Goal: Find contact information: Find contact information

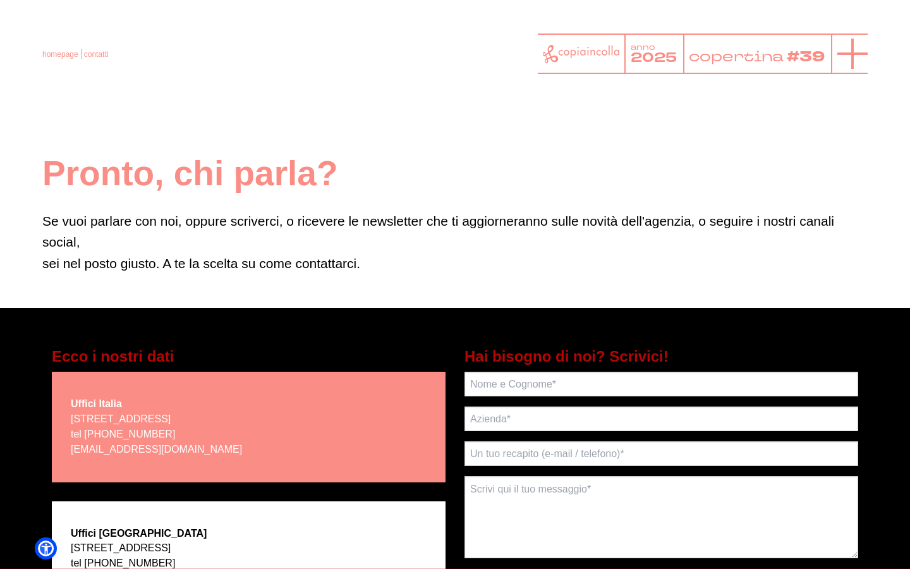
click at [845, 51] on icon at bounding box center [852, 54] width 30 height 30
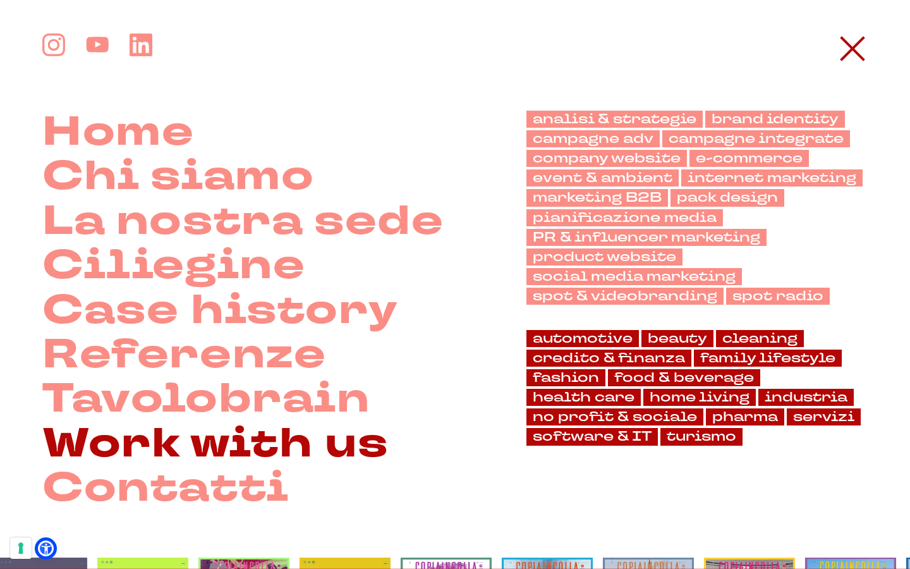
click at [198, 443] on link "Work with us" at bounding box center [215, 444] width 346 height 44
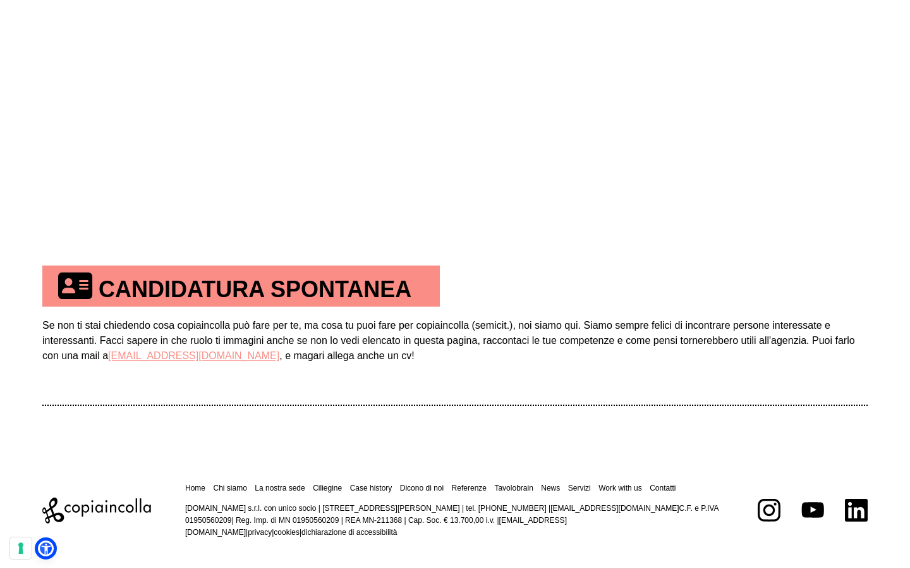
scroll to position [617, 0]
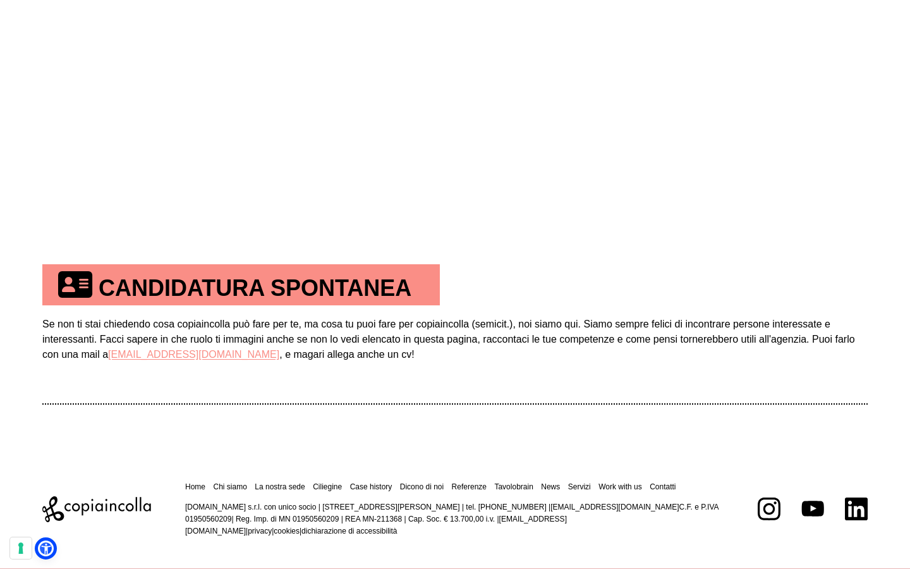
drag, startPoint x: 212, startPoint y: 353, endPoint x: 101, endPoint y: 380, distance: 114.5
click at [101, 380] on td "Se non ti stai chiedendo cosa copiaincolla può fare per te, ma cosa tu puoi far…" at bounding box center [454, 354] width 825 height 98
click at [143, 381] on td "Se non ti stai chiedendo cosa copiaincolla può fare per te, ma cosa tu puoi far…" at bounding box center [454, 354] width 825 height 98
click at [169, 354] on link "job@copiaincolla.com" at bounding box center [193, 354] width 171 height 11
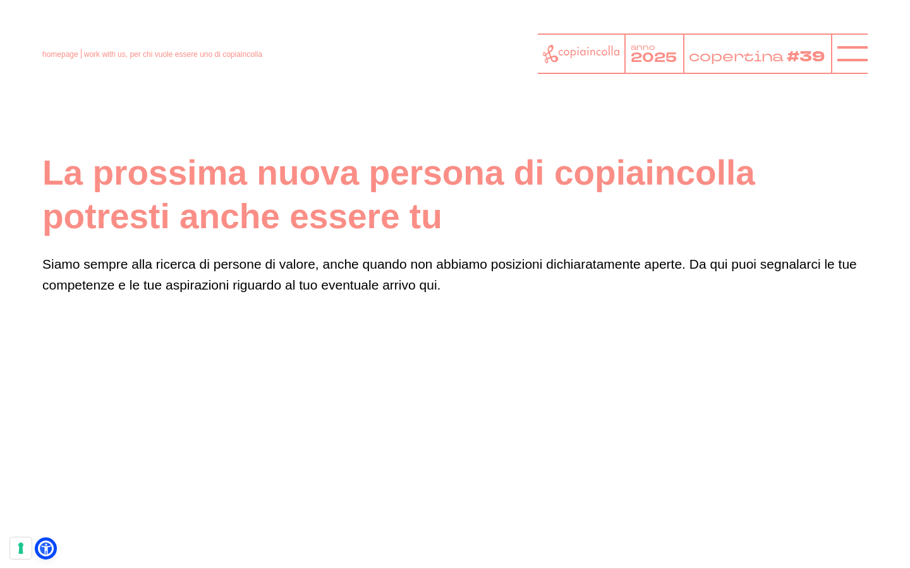
scroll to position [0, 0]
click at [58, 56] on link "homepage" at bounding box center [60, 54] width 36 height 9
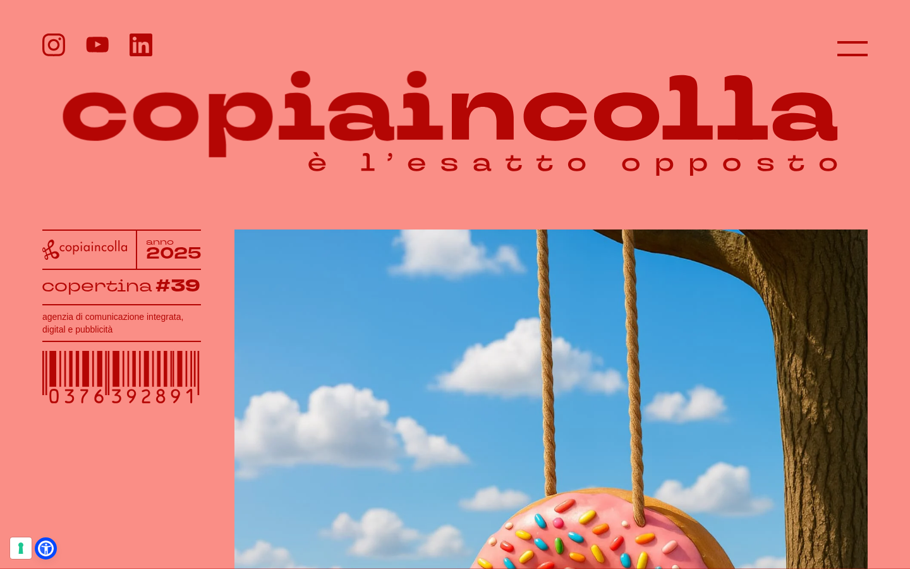
scroll to position [19, 0]
